Goal: Task Accomplishment & Management: Use online tool/utility

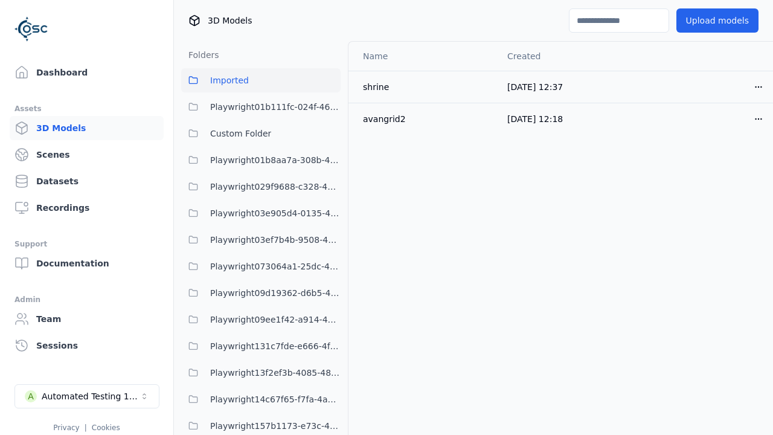
scroll to position [2791, 0]
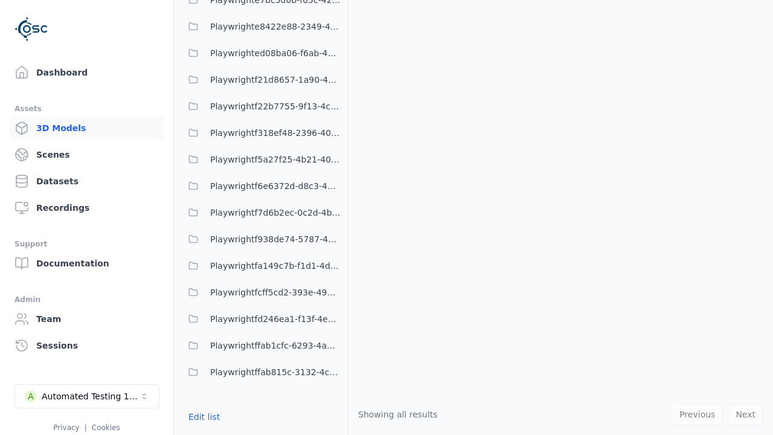
click at [202, 417] on button "Edit list" at bounding box center [204, 417] width 46 height 22
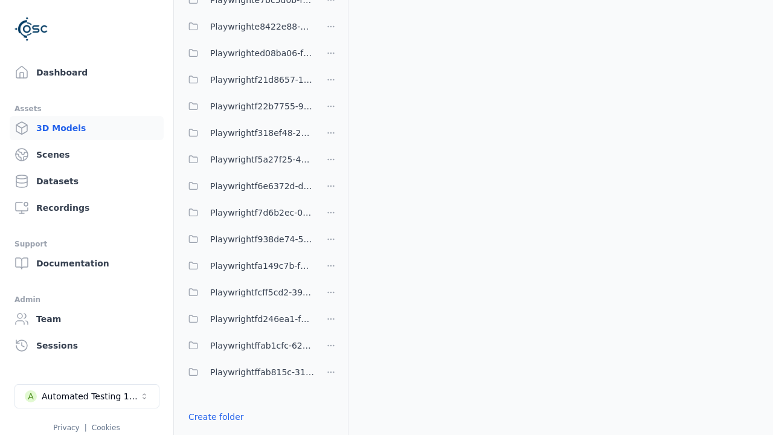
click at [212, 417] on link "Create folder" at bounding box center [216, 417] width 56 height 12
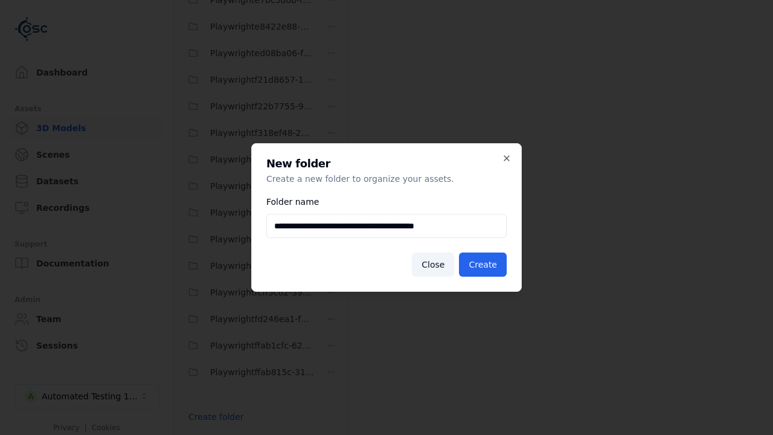
type input "**********"
click at [484, 265] on button "Create" at bounding box center [483, 264] width 48 height 24
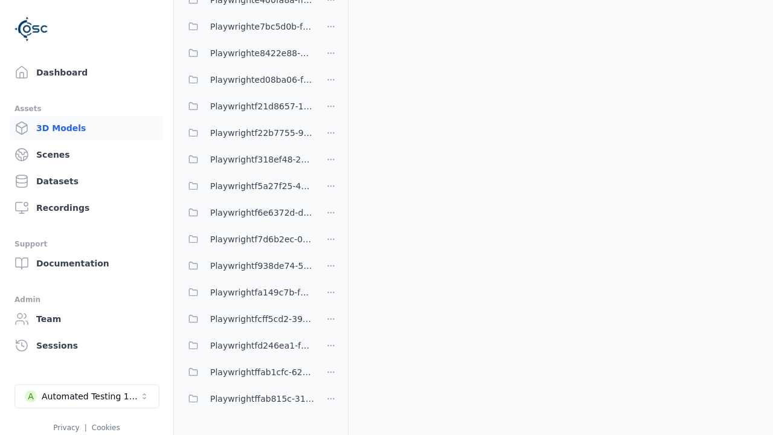
scroll to position [75, 0]
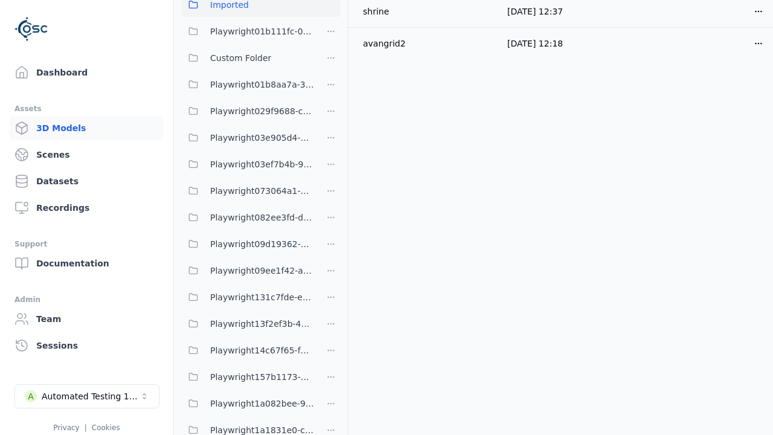
click at [248, 217] on span "Playwright082ee3fd-d900-46a1-ac38-5b58dec680c1" at bounding box center [262, 217] width 104 height 14
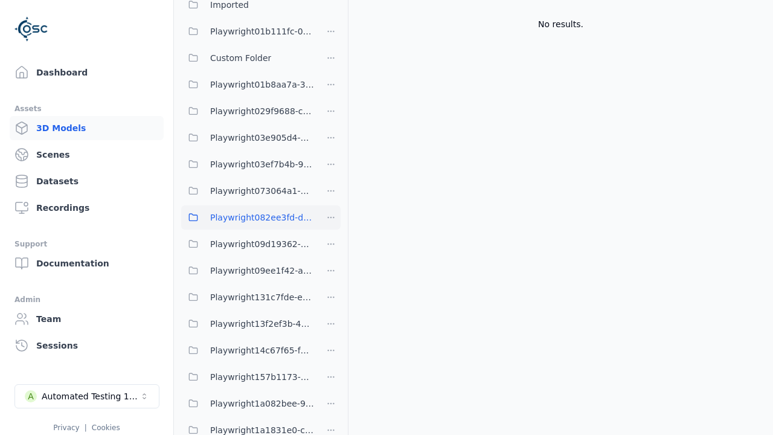
scroll to position [0, 0]
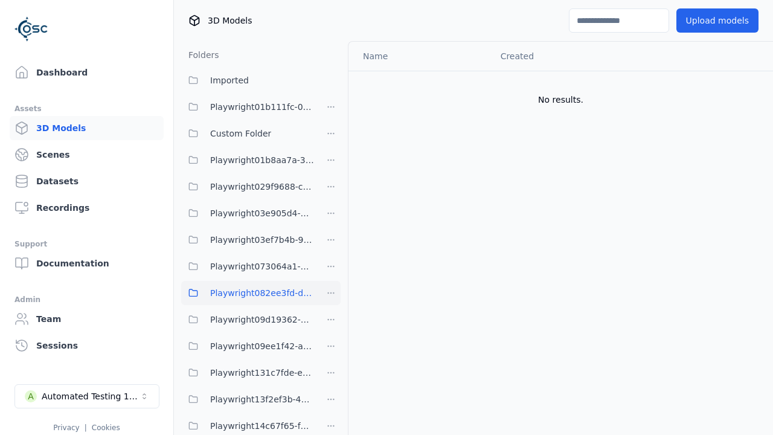
click at [721, 21] on button "Upload models" at bounding box center [717, 20] width 82 height 24
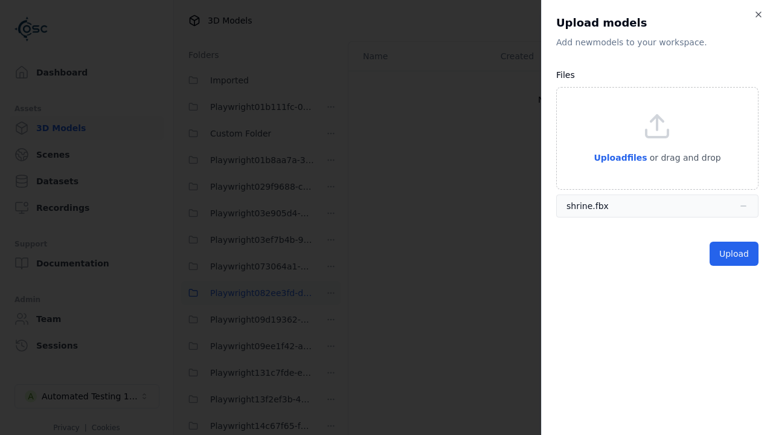
click at [736, 254] on button "Upload" at bounding box center [734, 254] width 49 height 24
